Goal: Transaction & Acquisition: Purchase product/service

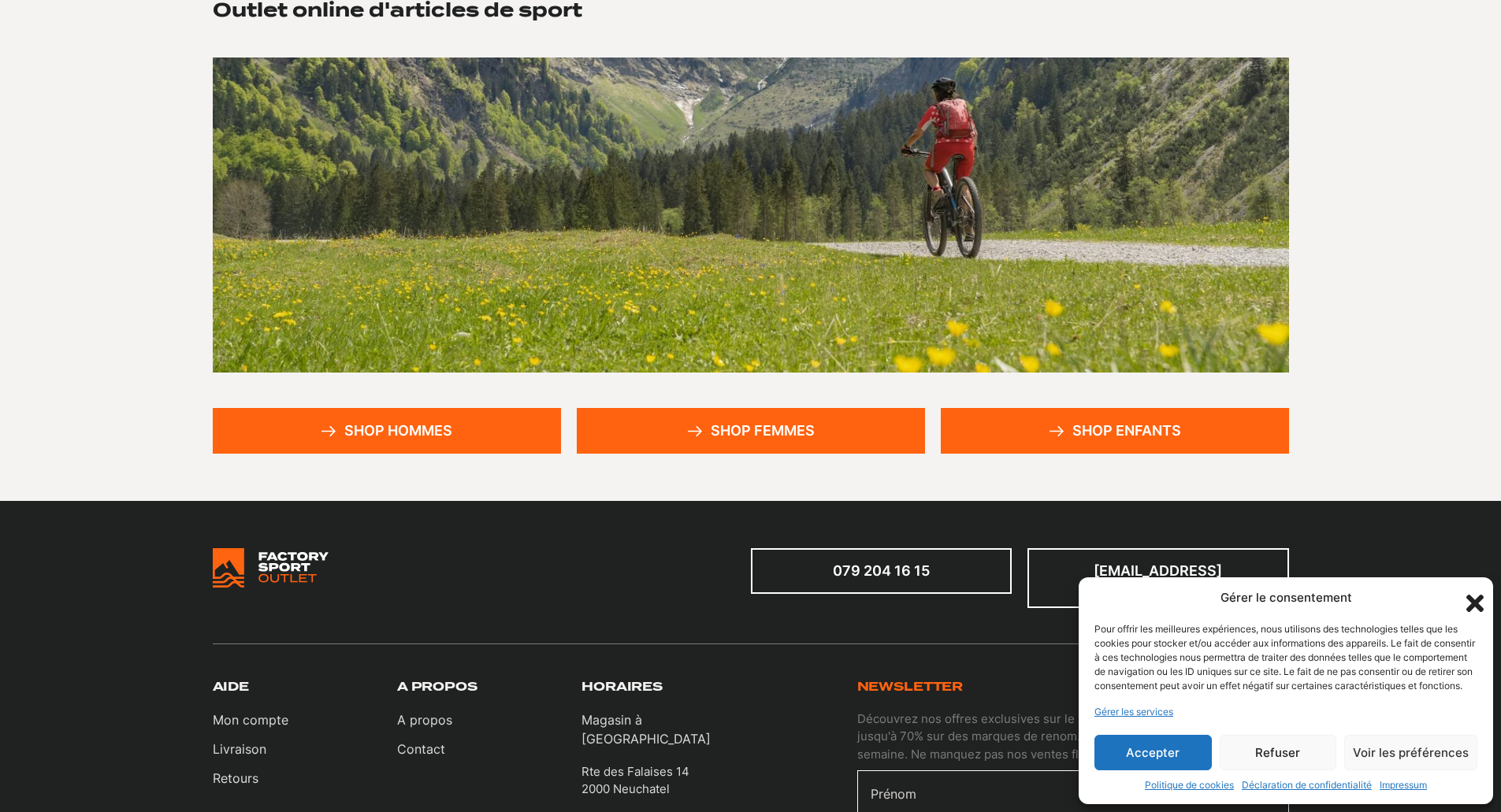
scroll to position [134, 0]
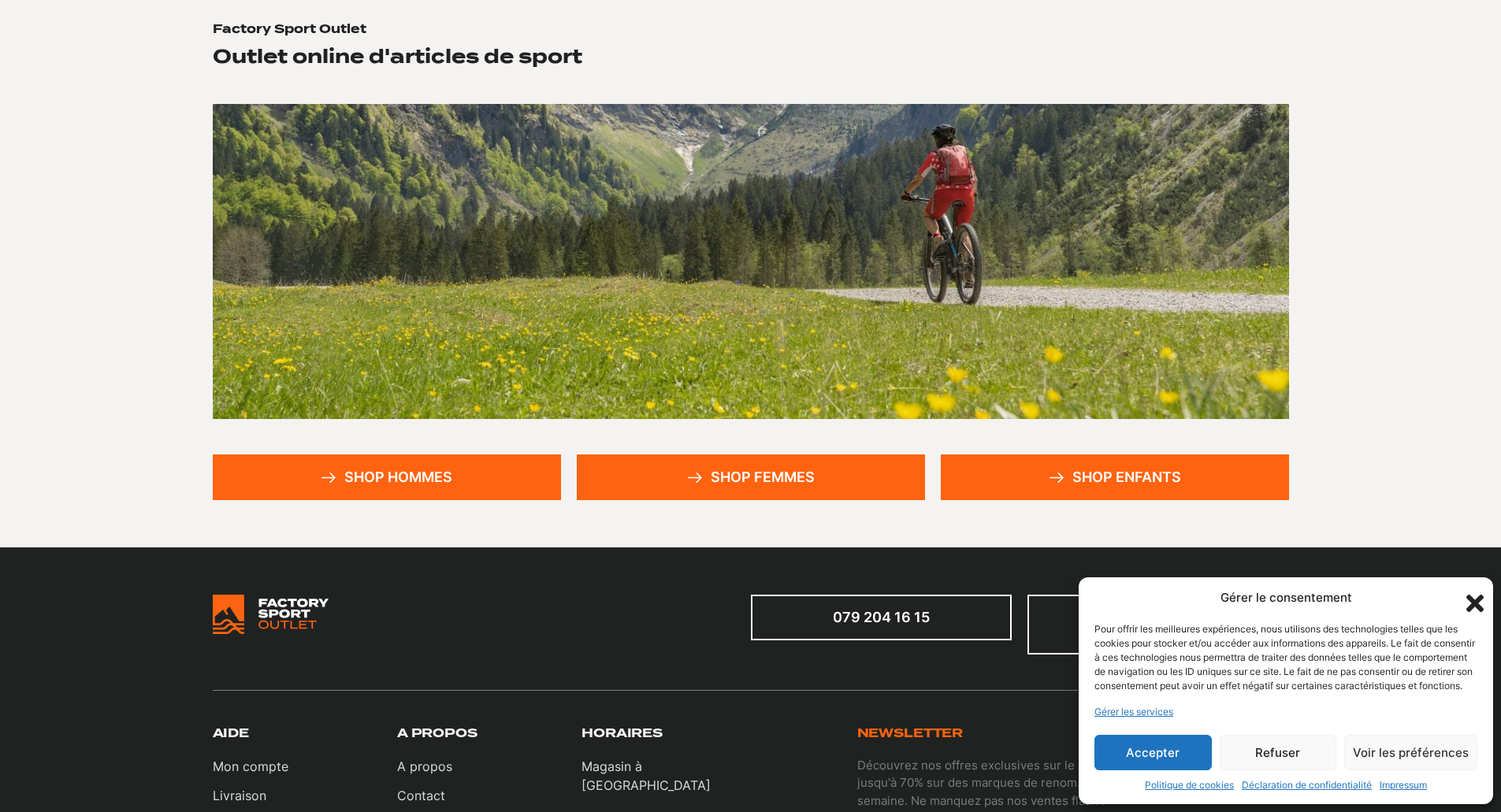
click at [406, 486] on link "Shop hommes" at bounding box center [386, 478] width 348 height 46
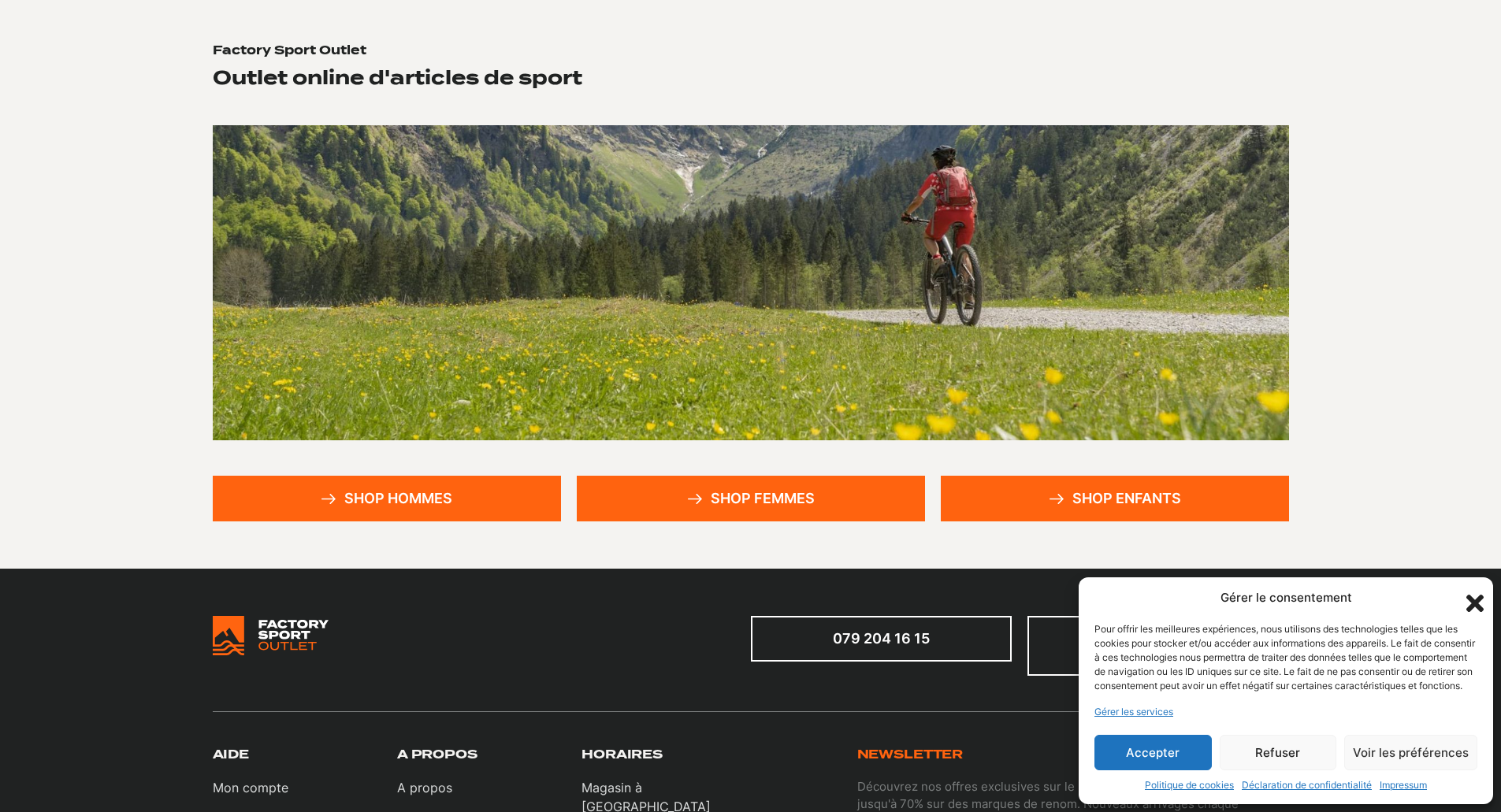
scroll to position [0, 0]
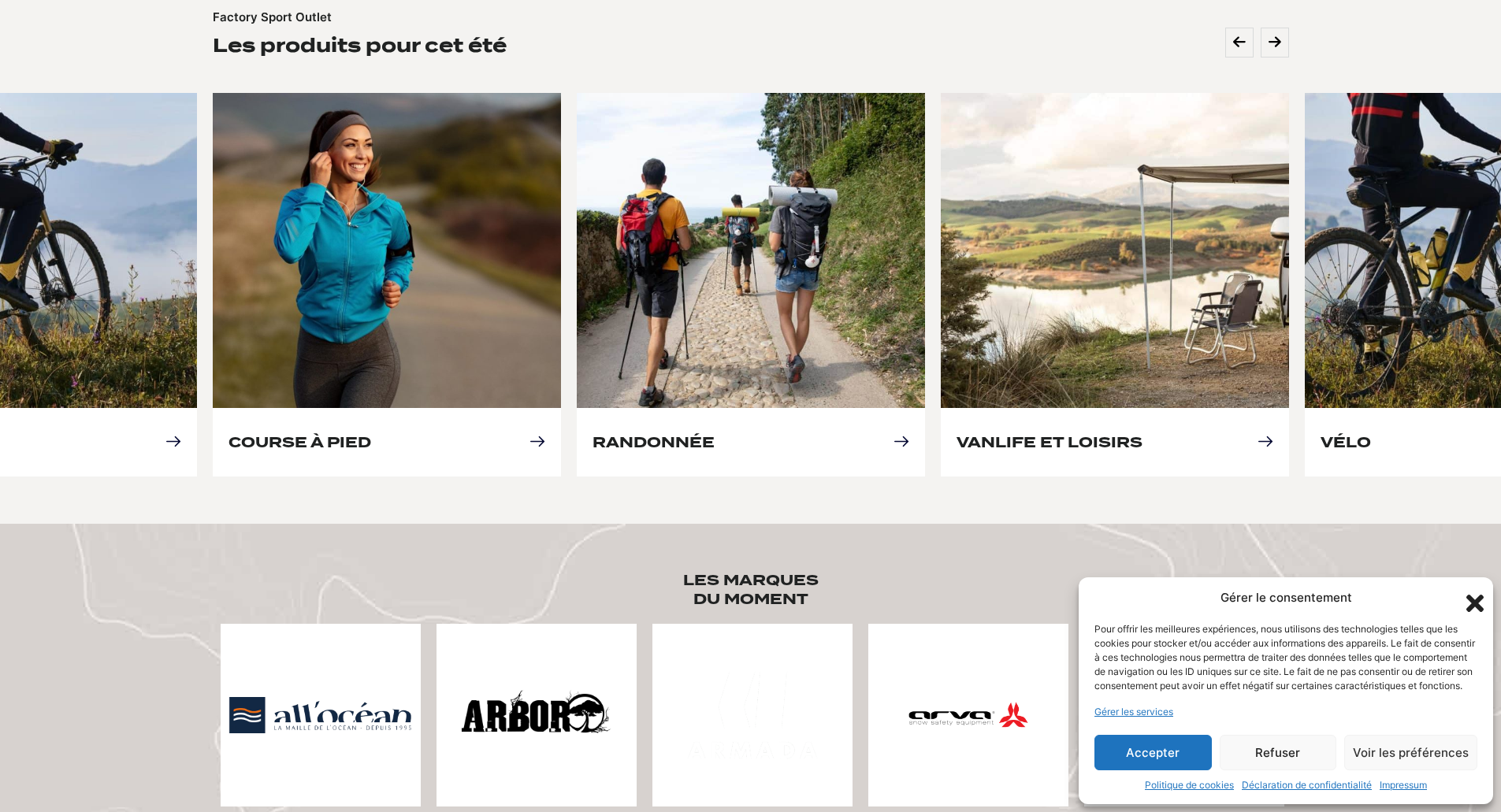
scroll to position [695, 0]
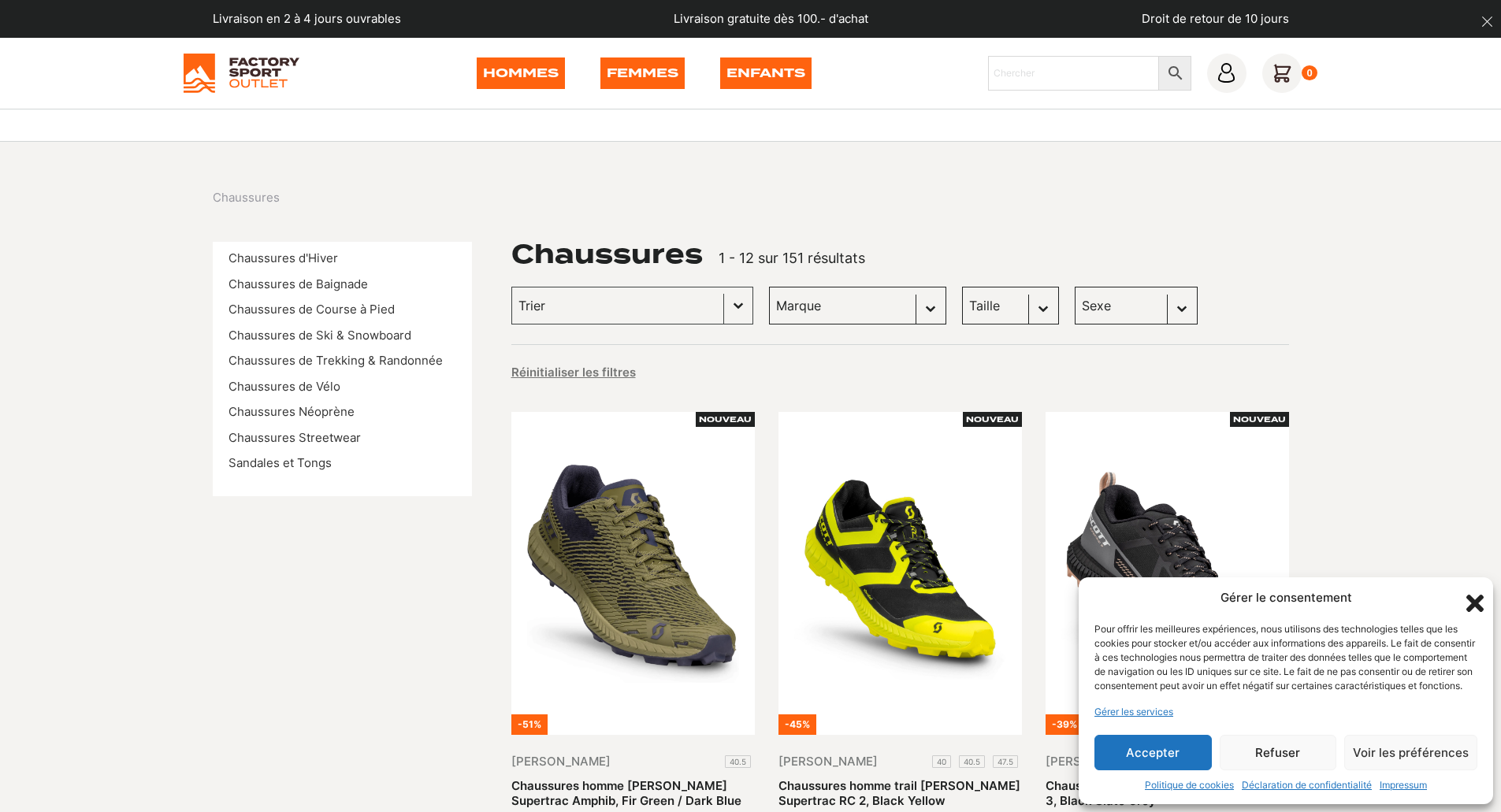
click at [1025, 305] on select "Taille 40.5 (7) 43 (6) 45 (6) 36 (5) 42 (5) 45.5 (5) 41 (4) 42.5 (4) 43.5 (4) 4…" at bounding box center [1010, 305] width 97 height 38
select select "44"
click at [962, 286] on select "Taille 40.5 (7) 43 (6) 45 (6) 36 (5) 42 (5) 45.5 (5) 41 (4) 42.5 (4) 43.5 (4) 4…" at bounding box center [1010, 305] width 97 height 38
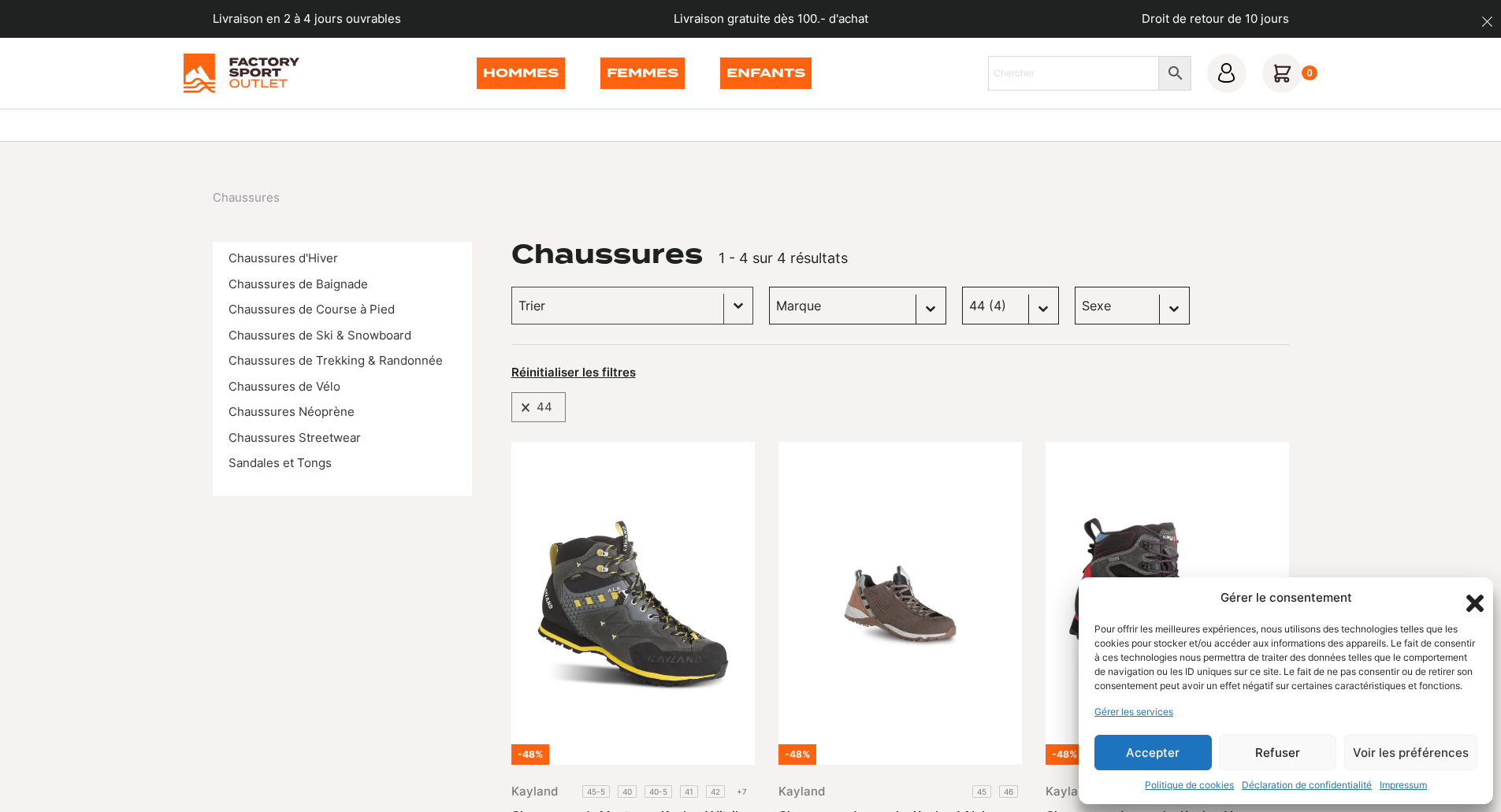
click at [1165, 759] on button "Accepter" at bounding box center [1154, 753] width 118 height 36
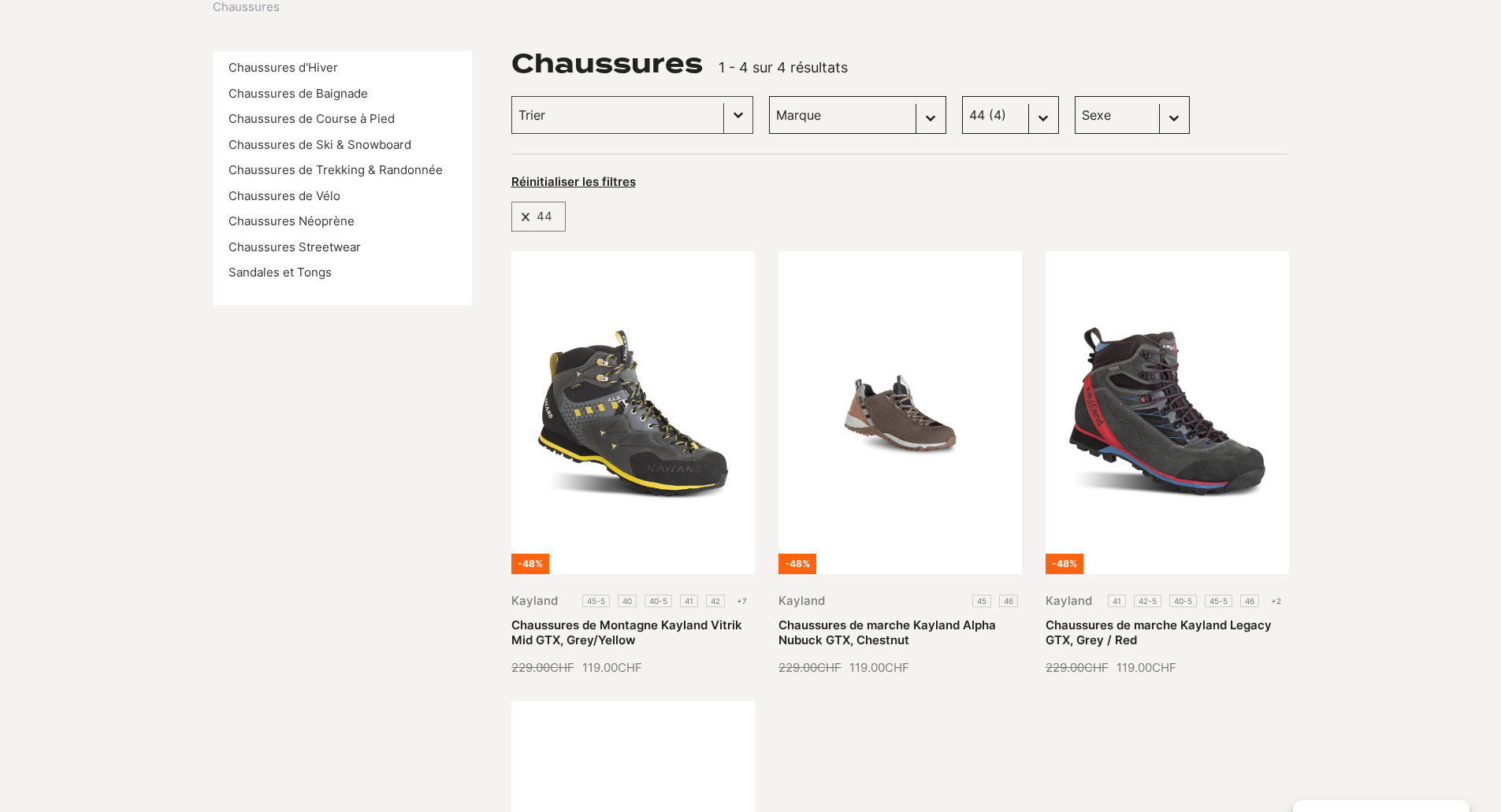
scroll to position [190, 0]
click at [1024, 114] on select "Taille 40.5 (7) 43 (6) 45 (6) 36 (5) 42 (5) 45.5 (5) 41 (4) 42.5 (4) 43.5 (4) 4…" at bounding box center [1010, 116] width 97 height 38
click at [725, 115] on button "Basculer la liste" at bounding box center [739, 116] width 28 height 36
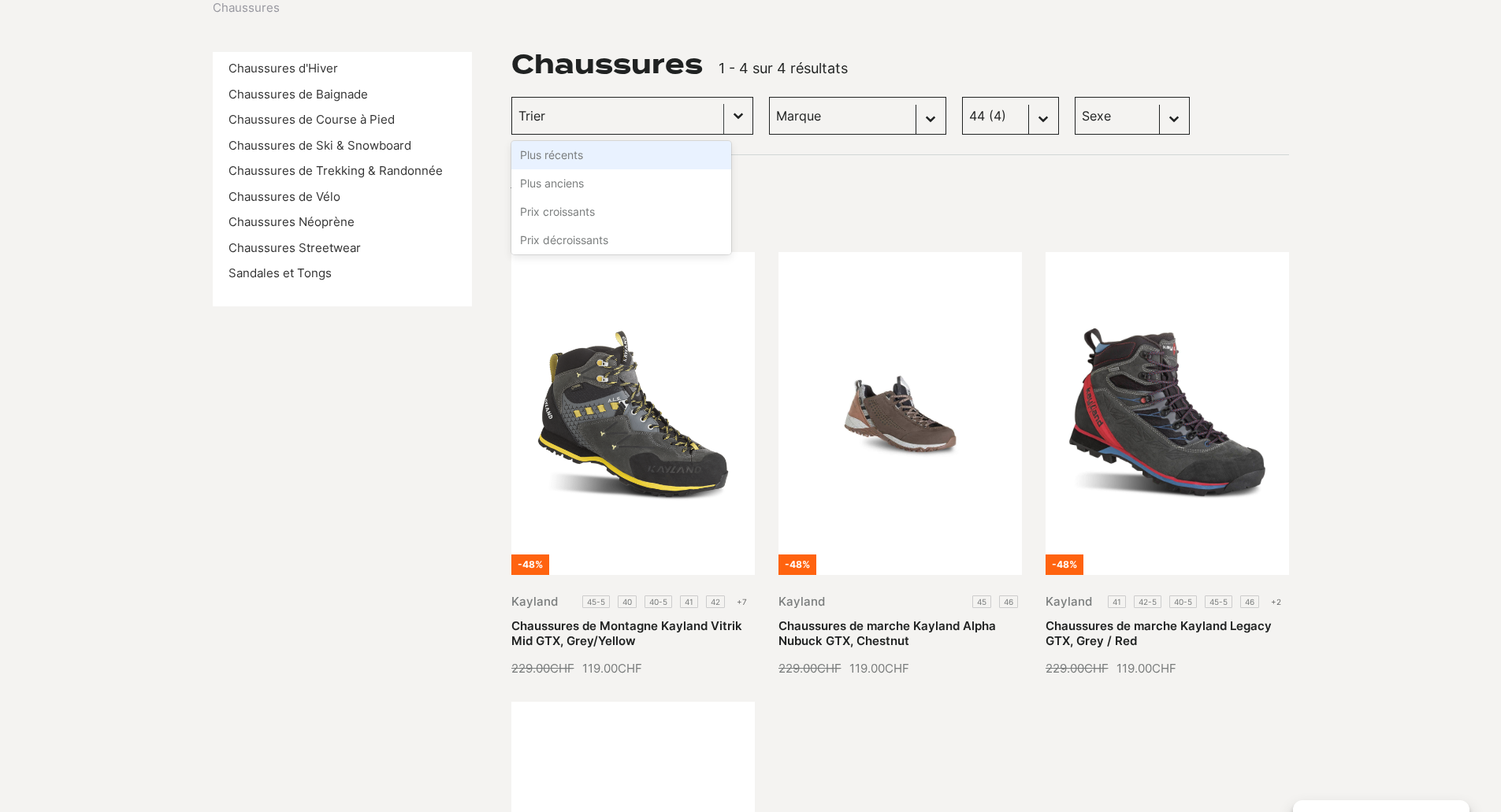
click at [725, 115] on button "Basculer la liste" at bounding box center [739, 116] width 28 height 36
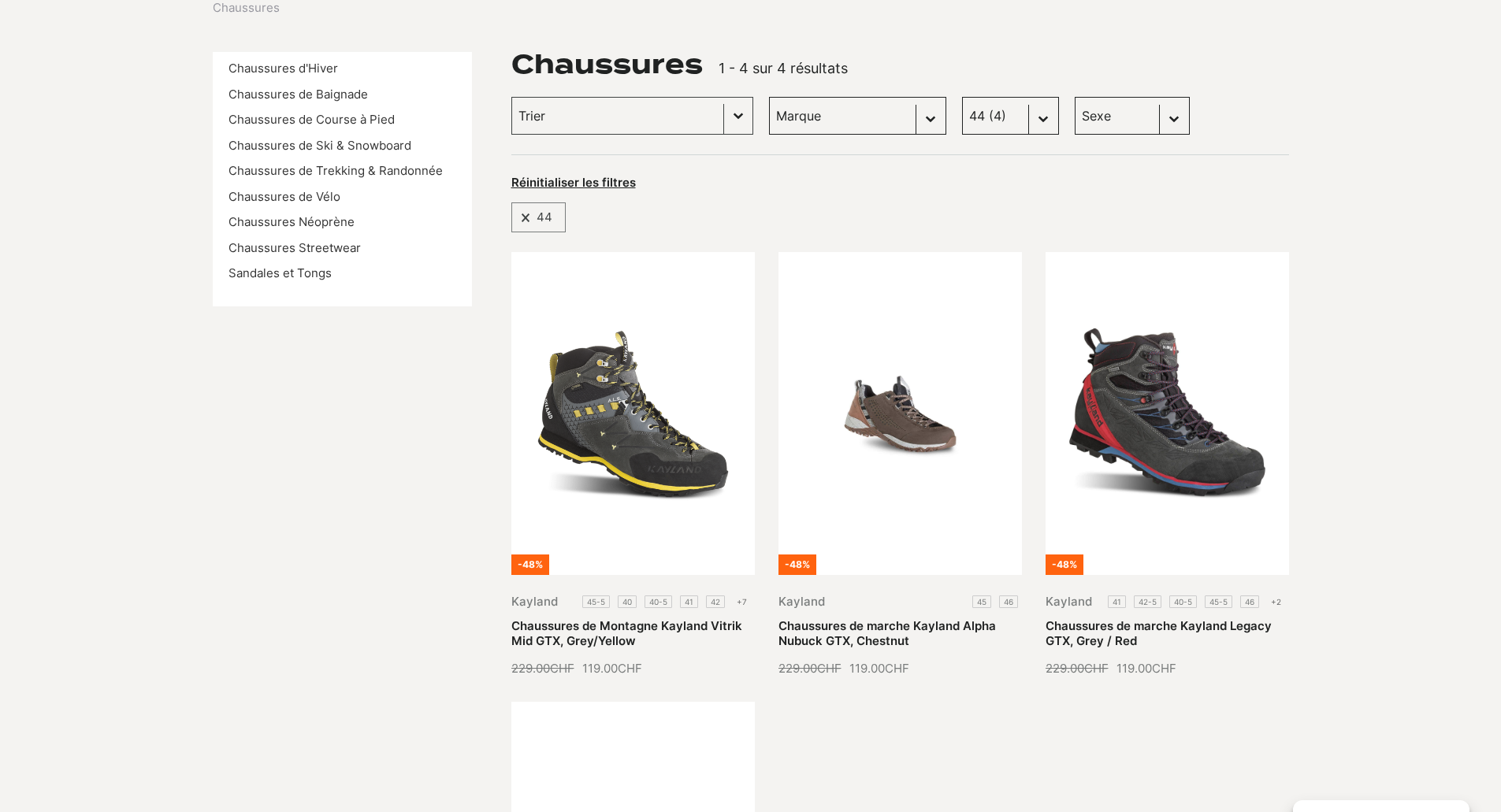
click at [814, 189] on div "Réinitialiser les filtres" at bounding box center [899, 181] width 777 height 21
click at [362, 117] on link "Chaussures de Course à Pied" at bounding box center [311, 119] width 167 height 15
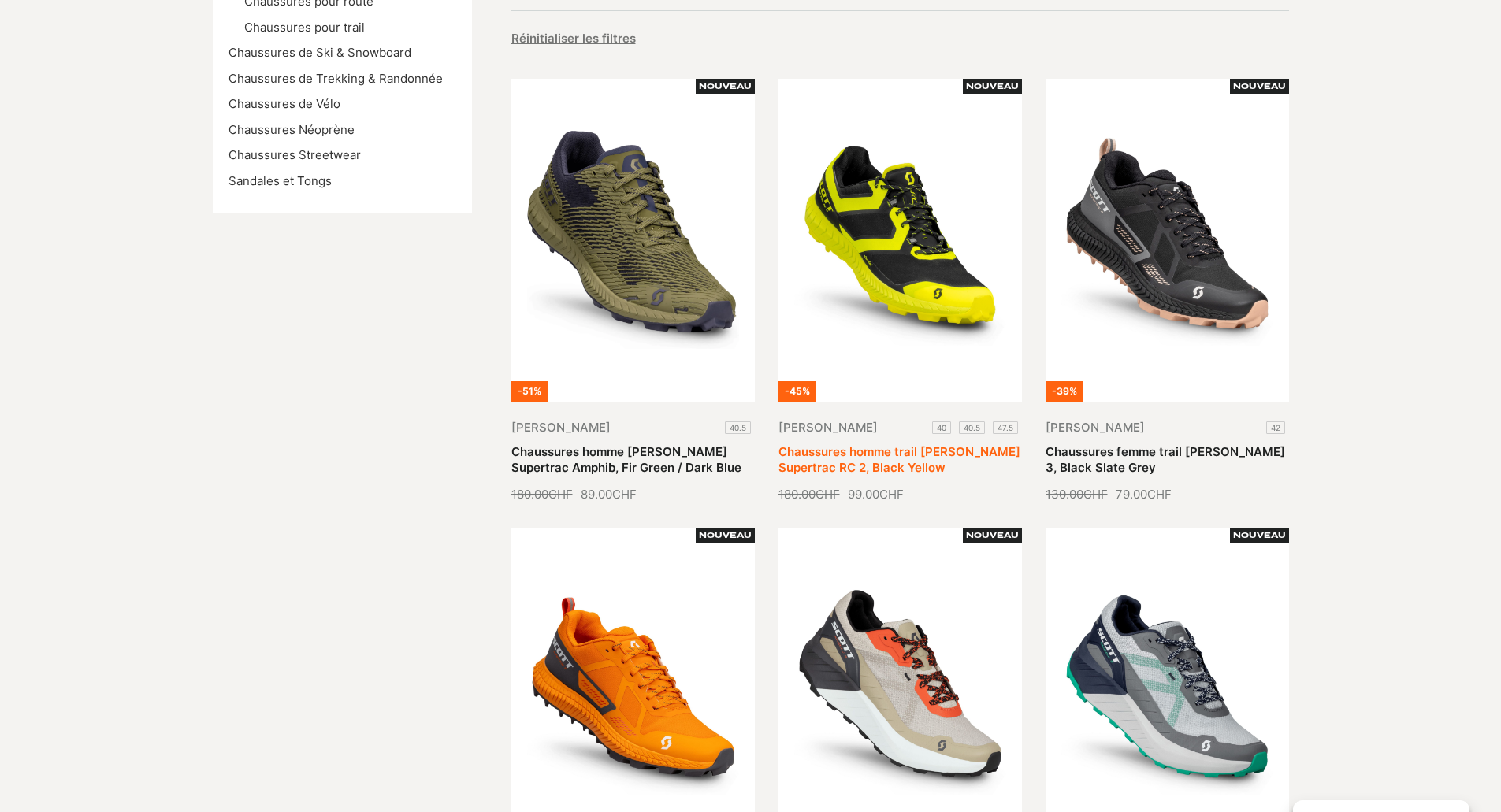
scroll to position [338, 0]
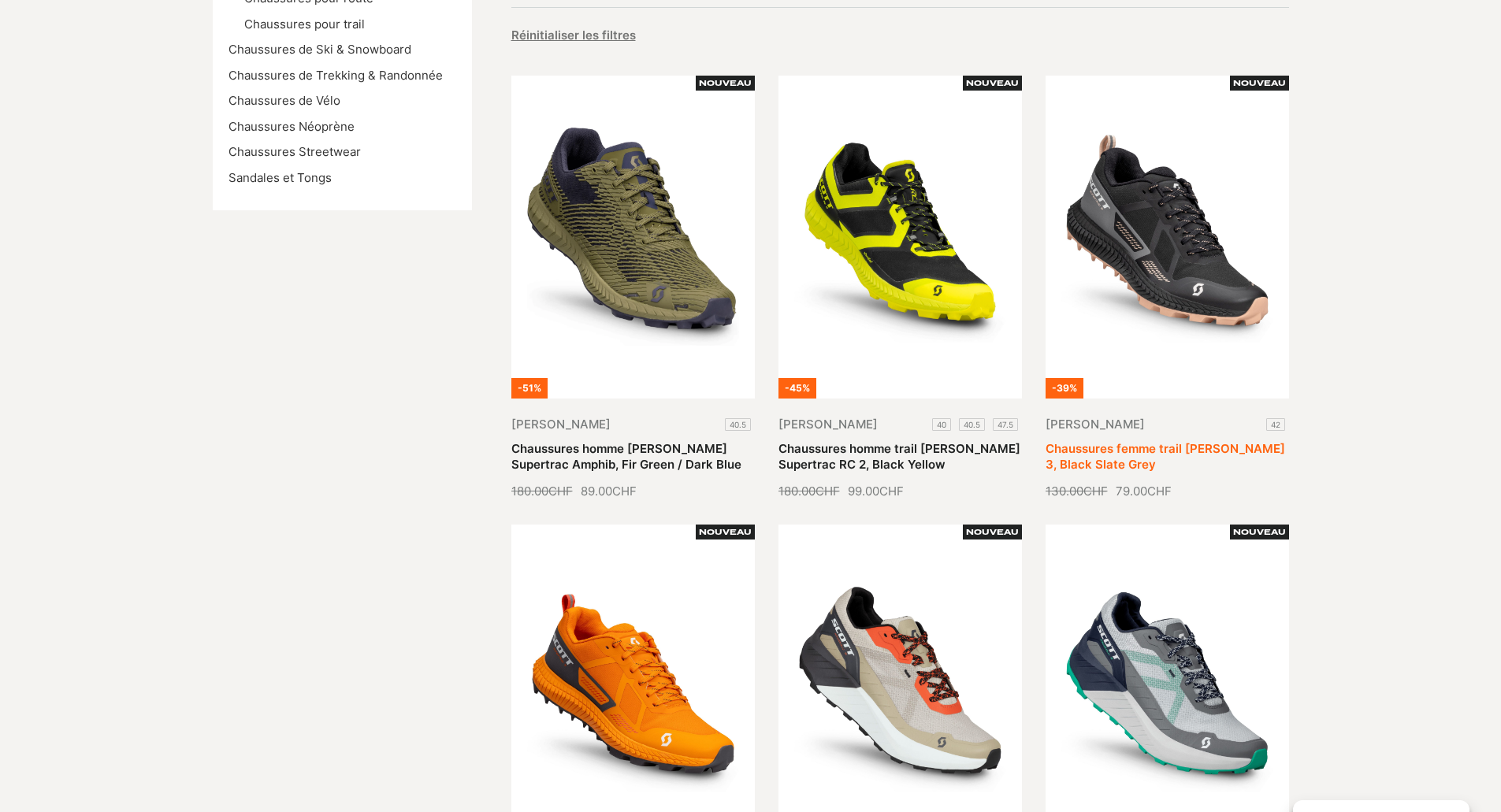
click at [1163, 441] on link "Chaussures femme trail Scott Supertrac 3, Black Slate Grey" at bounding box center [1166, 456] width 240 height 31
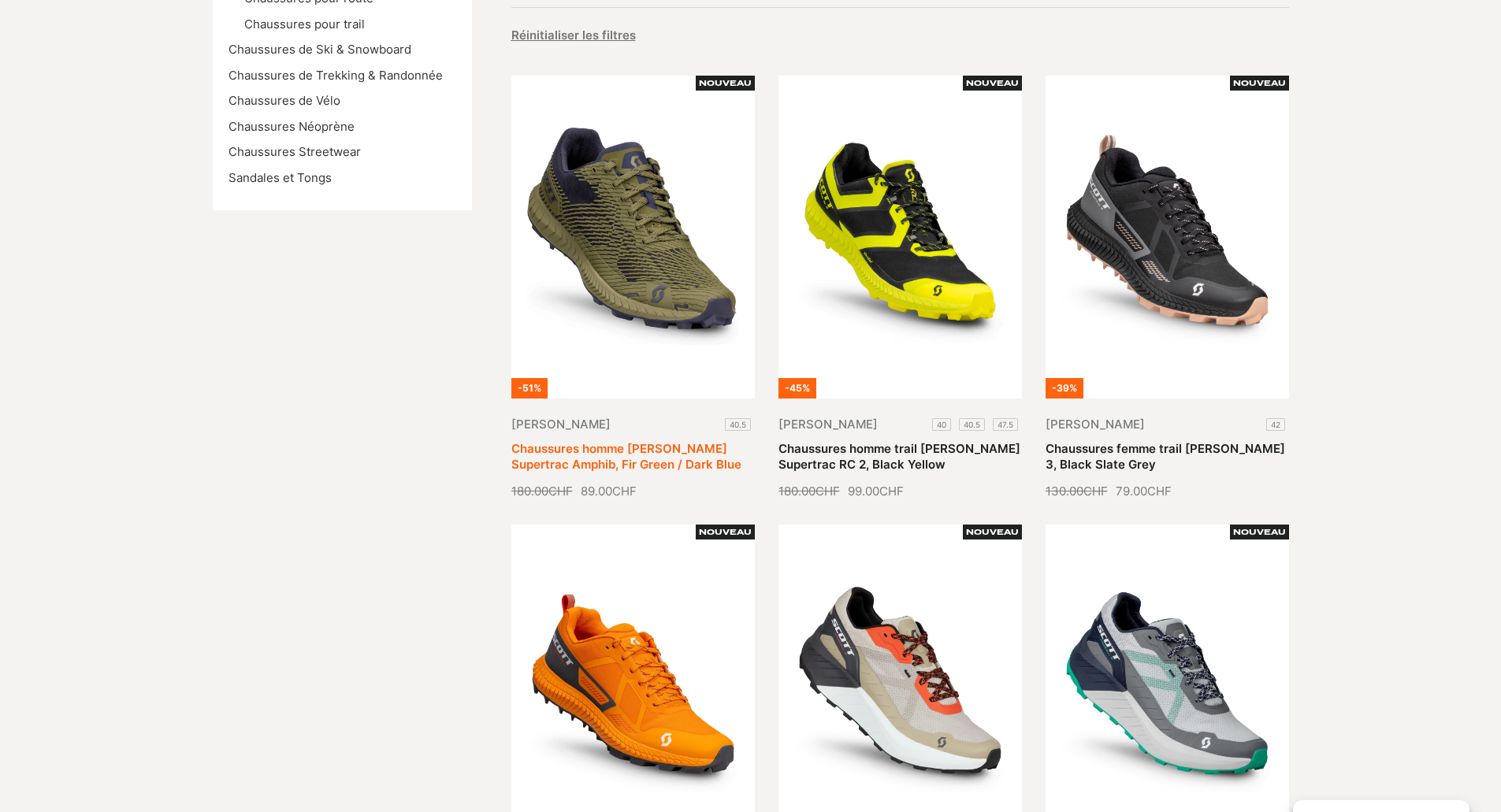
click at [597, 441] on link "Chaussures homme Scott Supertrac Amphib, Fir Green / Dark Blue" at bounding box center [626, 456] width 231 height 31
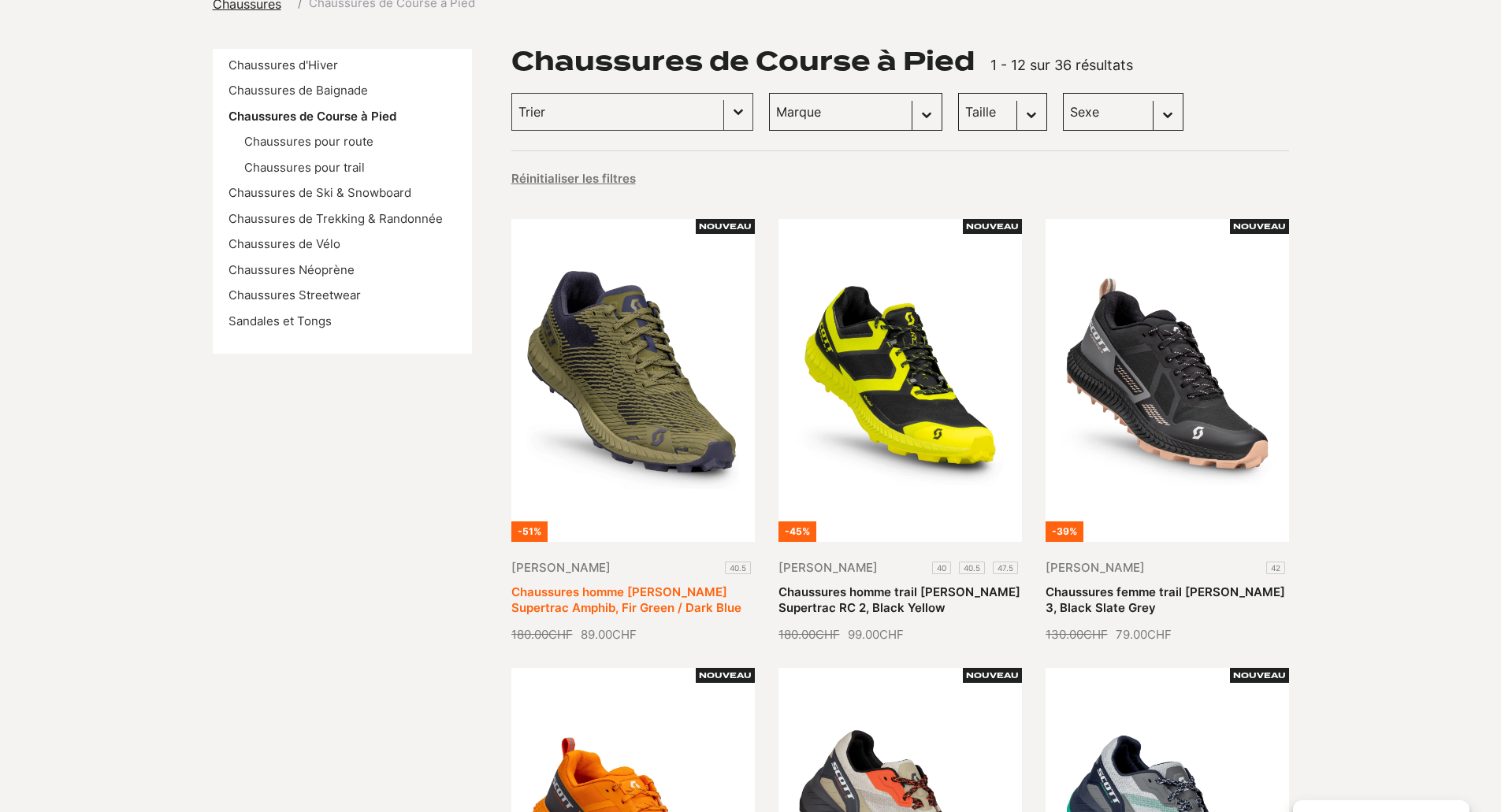
scroll to position [193, 0]
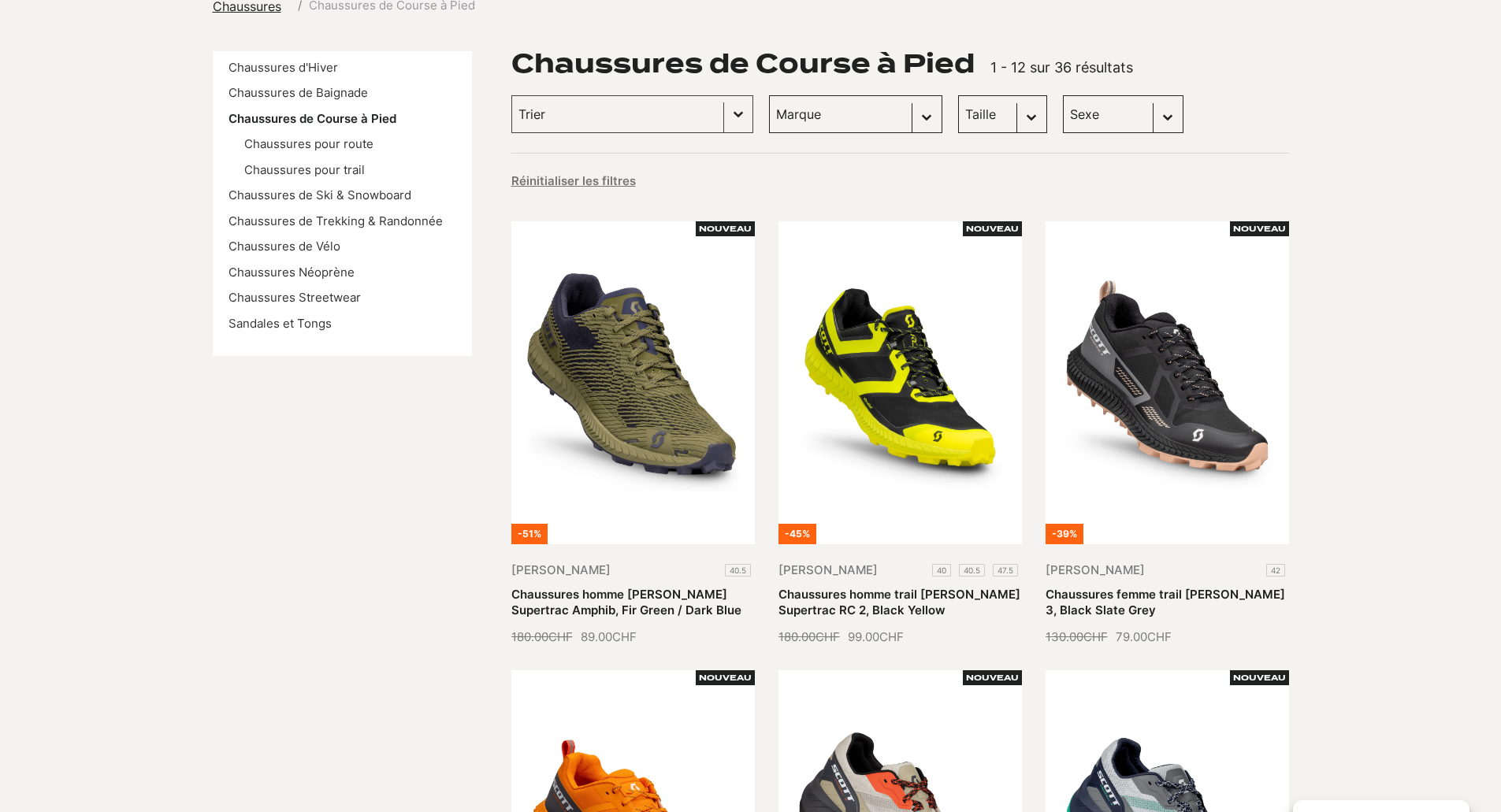
click at [958, 122] on select "Taille 40.5 (2) 36 (1) 36.5 (1) 37.5 (1) 38 (1) 38.5 (1) 39 (1) 40 (1) 41 (1) 4…" at bounding box center [1002, 115] width 89 height 38
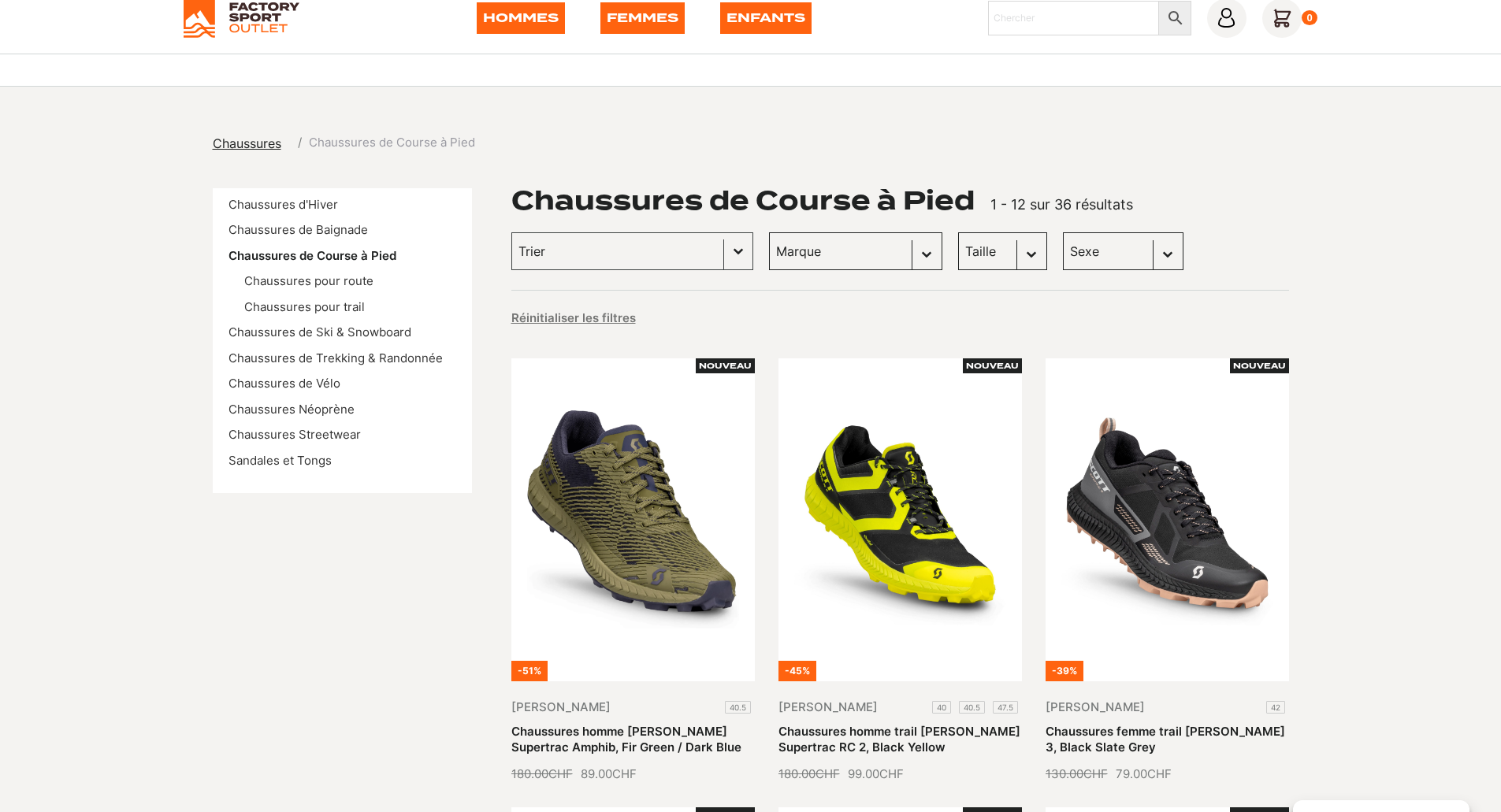
scroll to position [51, 0]
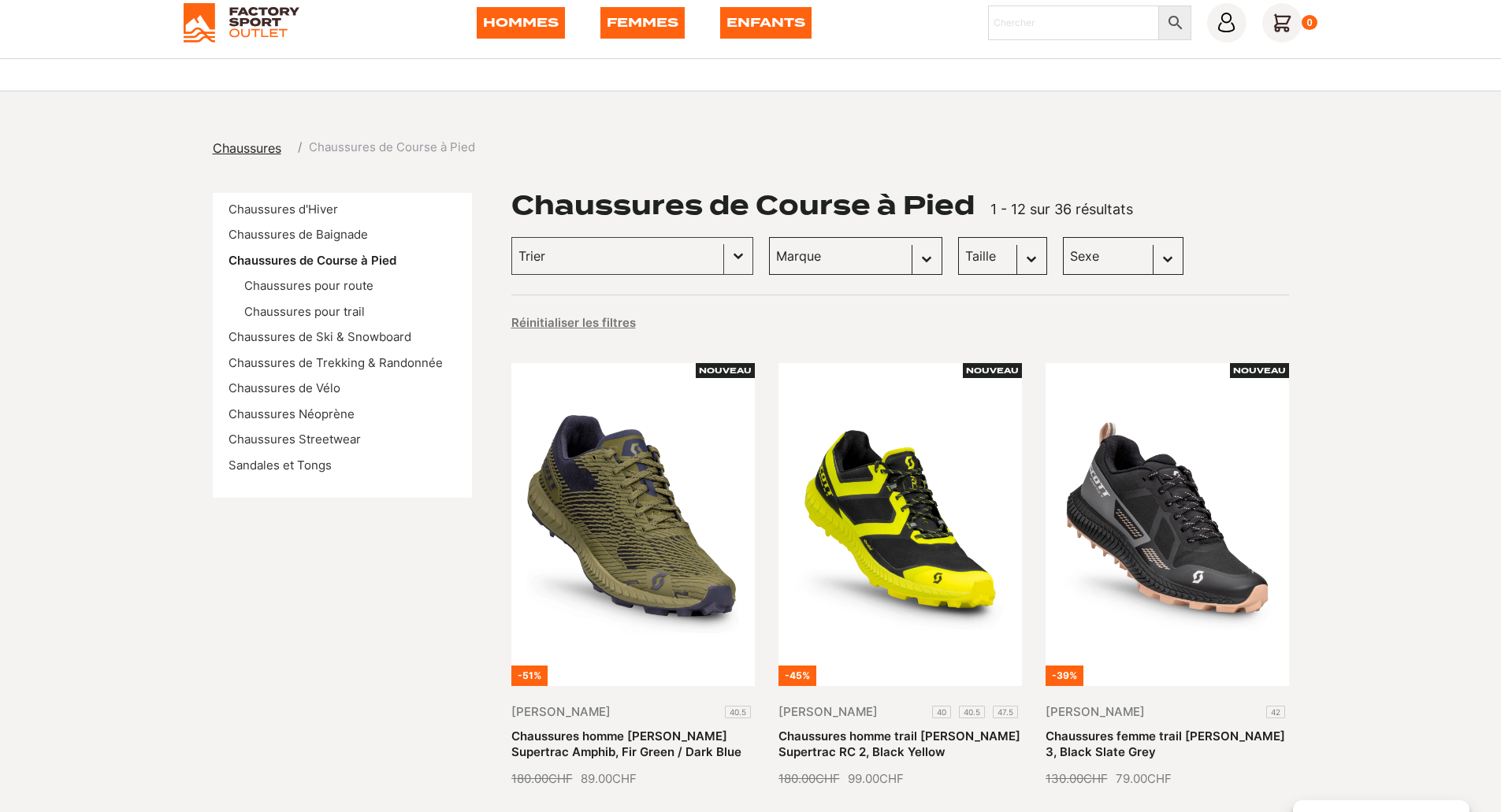
click at [958, 250] on select "Taille 40.5 (2) 36 (1) 36.5 (1) 37.5 (1) 38 (1) 38.5 (1) 39 (1) 40 (1) 41 (1) 4…" at bounding box center [1002, 256] width 89 height 38
select select "47"
click at [958, 237] on select "Taille 40.5 (2) 36 (1) 36.5 (1) 37.5 (1) 38 (1) 38.5 (1) 39 (1) 40 (1) 41 (1) 4…" at bounding box center [1002, 256] width 89 height 38
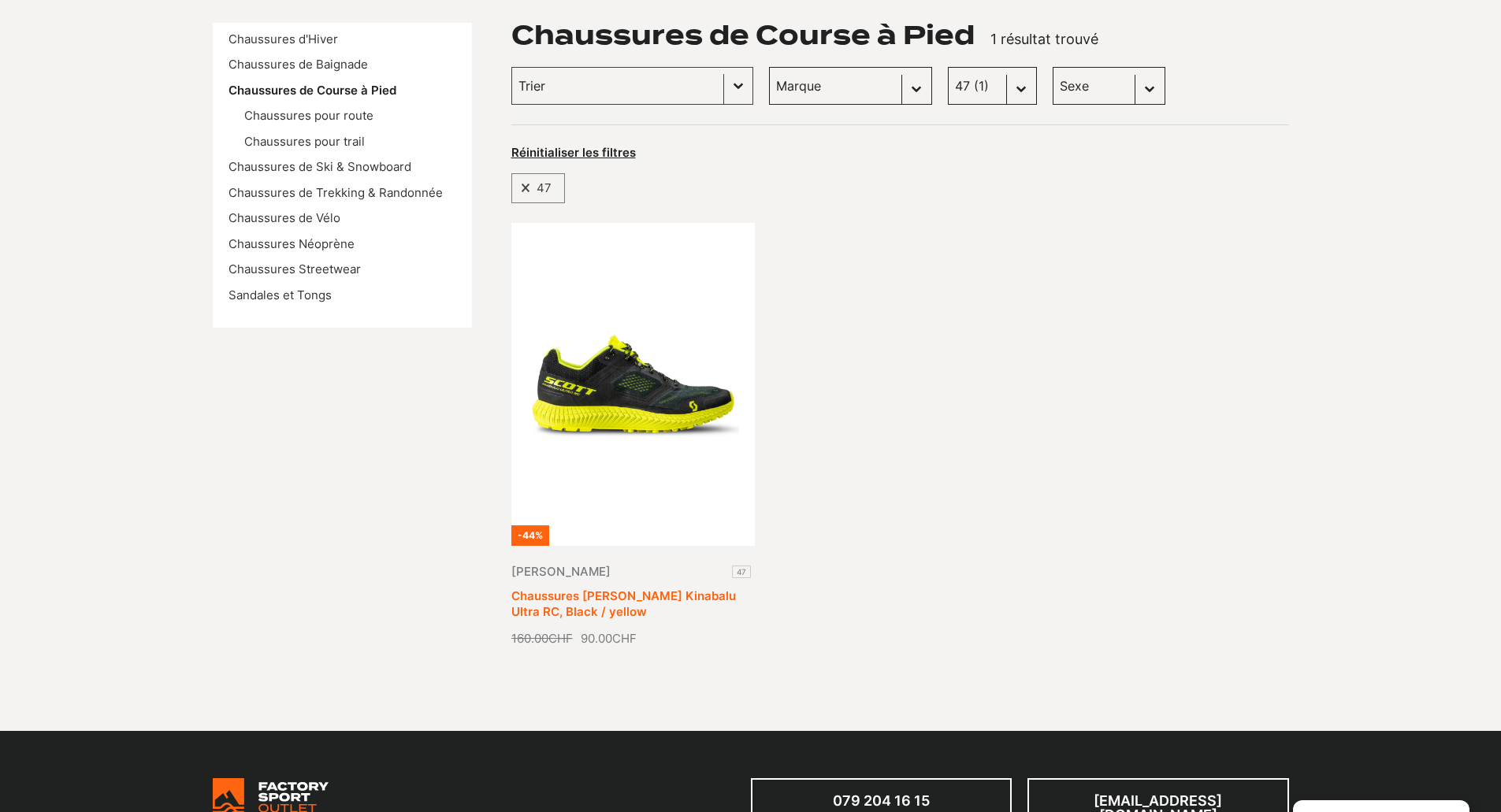
scroll to position [223, 0]
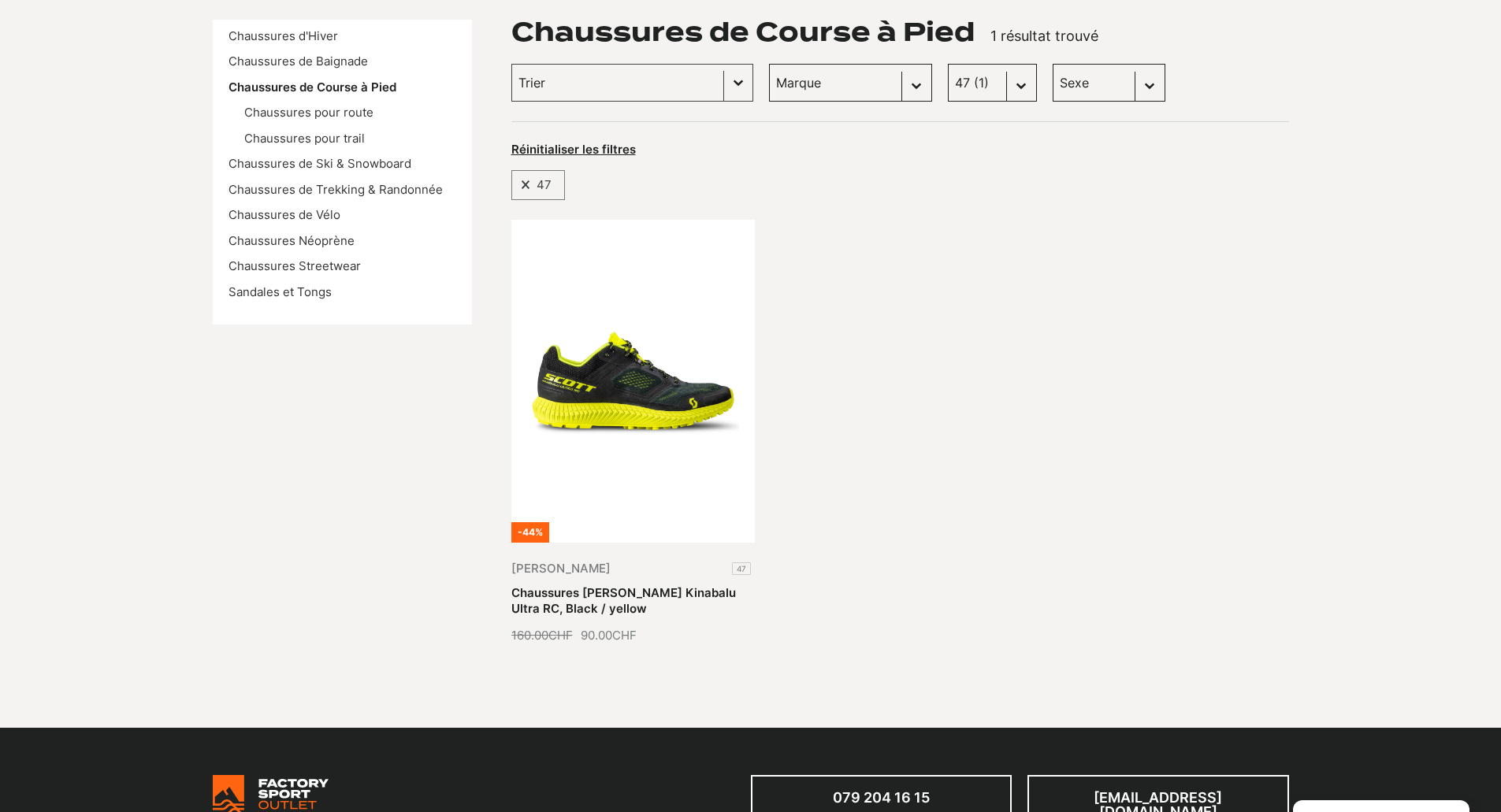
click at [836, 382] on div "-44% Scott 47 Chaussures Scott Kinabalu Ultra RC, Black / yellow 160.00 CHF Le …" at bounding box center [899, 432] width 777 height 425
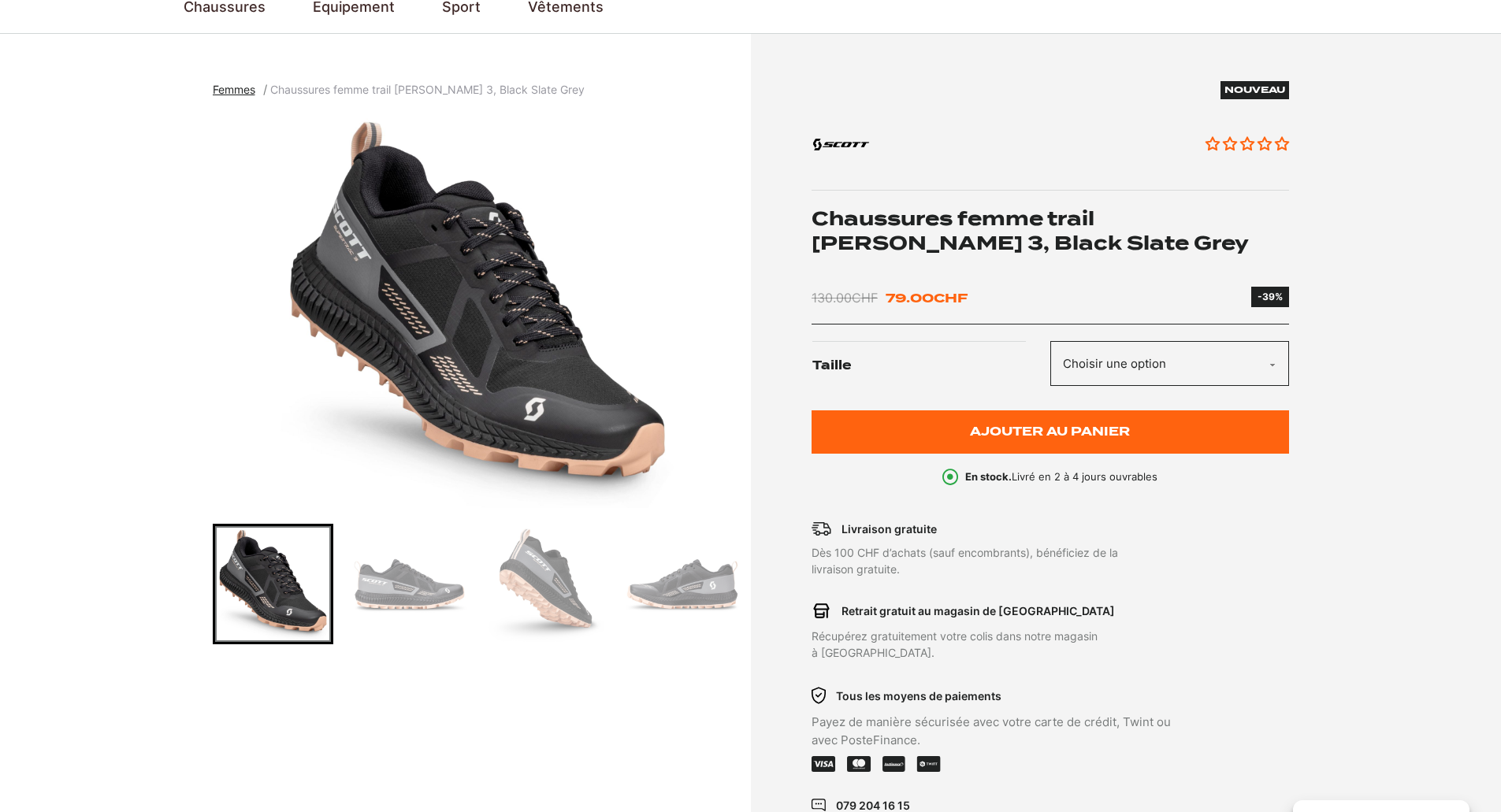
scroll to position [129, 0]
click at [1238, 357] on select "Choisir une option 42" at bounding box center [1170, 364] width 239 height 45
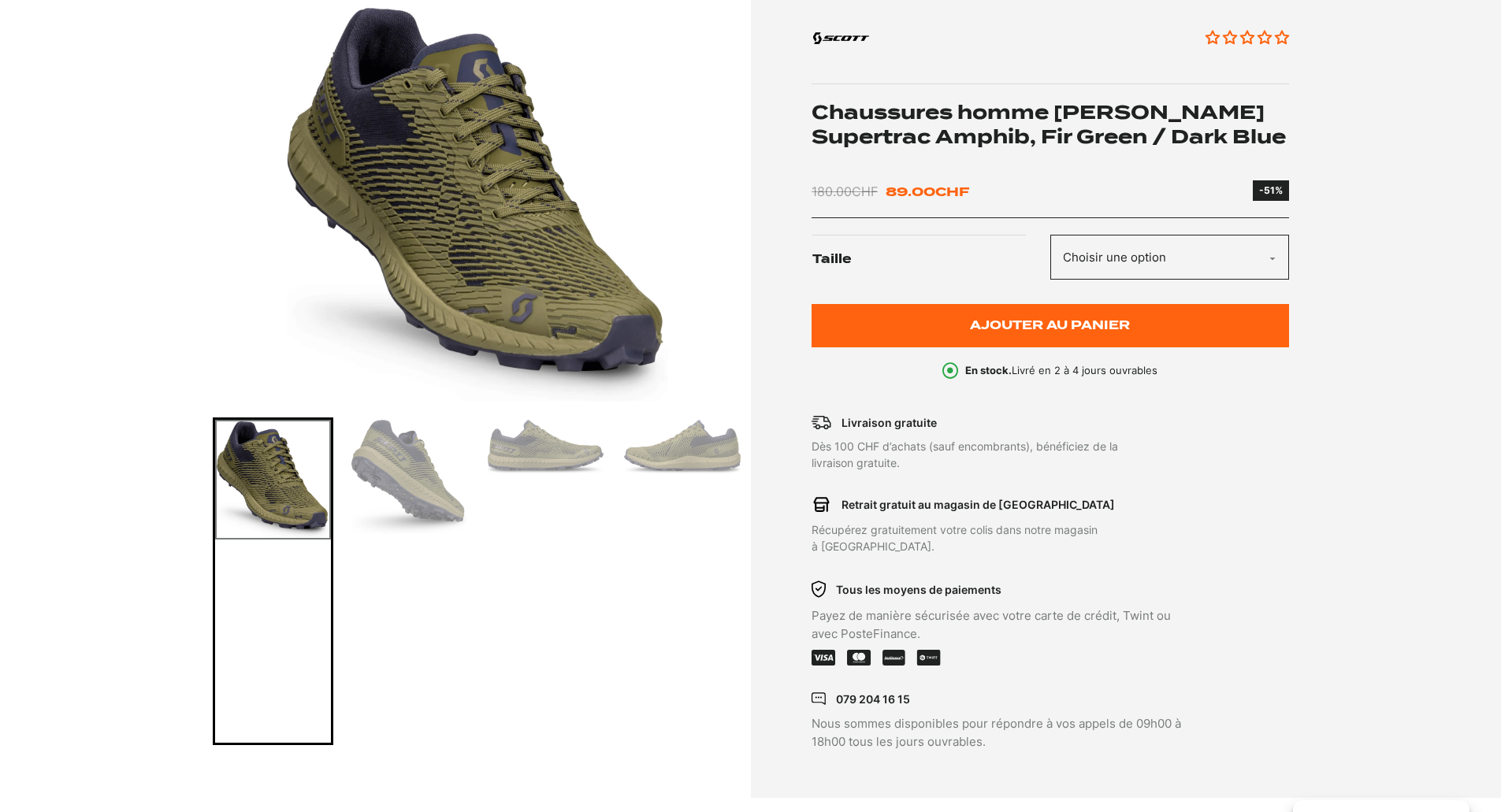
scroll to position [240, 0]
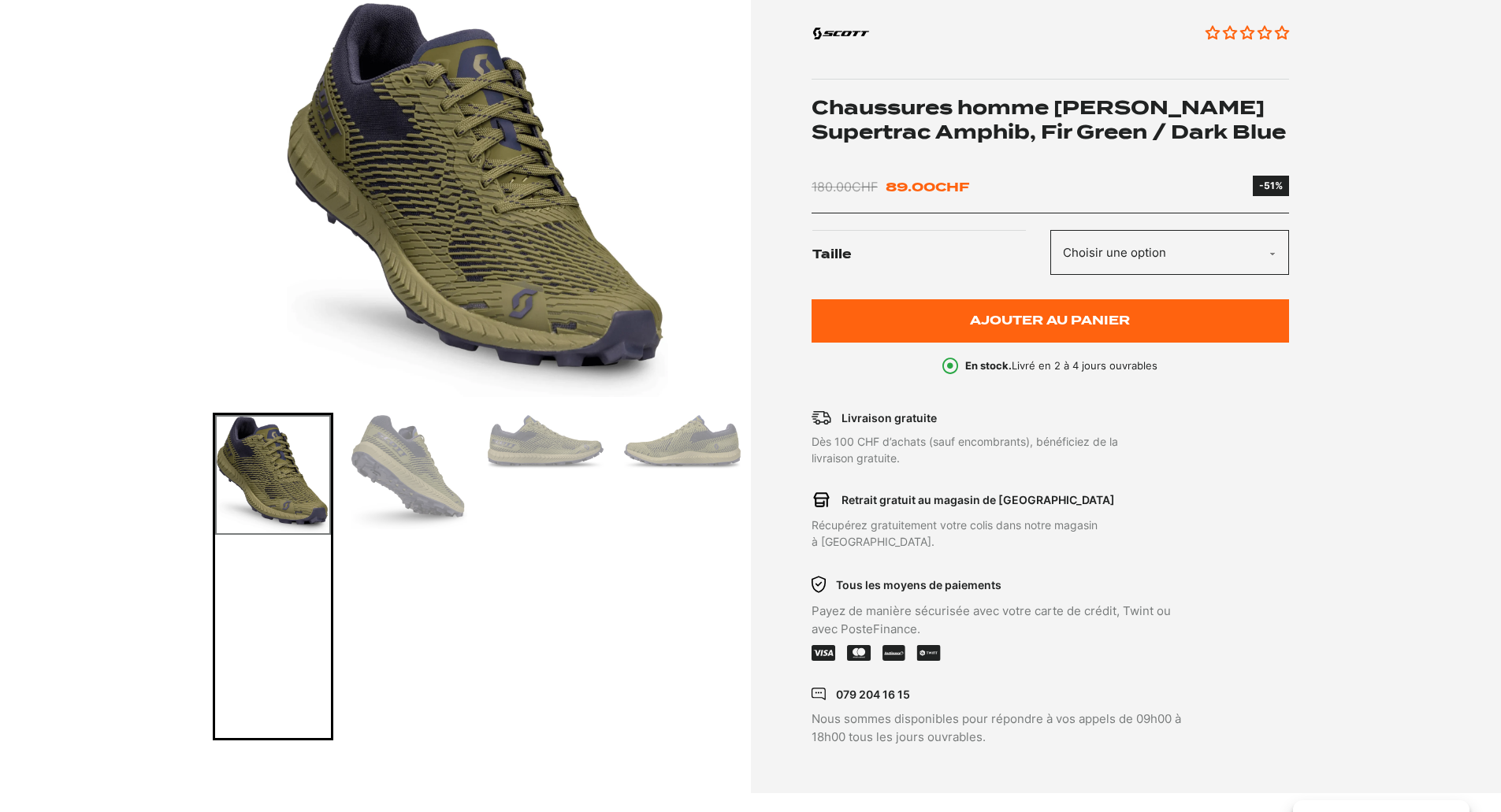
click at [1189, 243] on select "Choisir une option 40.5" at bounding box center [1170, 252] width 239 height 45
click at [653, 499] on div "Go to slide 4" at bounding box center [682, 577] width 121 height 327
